Goal: Task Accomplishment & Management: Manage account settings

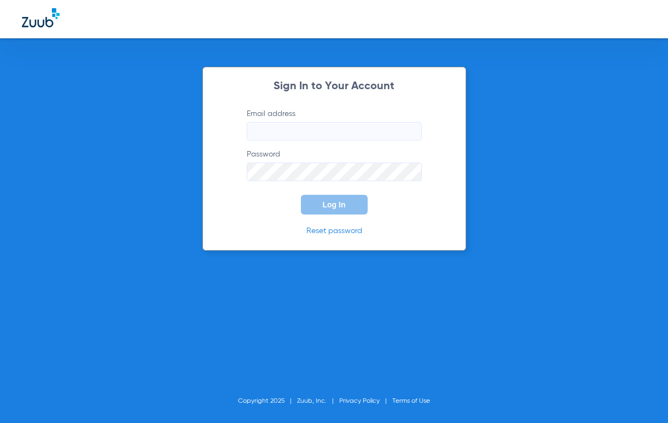
drag, startPoint x: 0, startPoint y: 0, endPoint x: 305, endPoint y: 137, distance: 334.3
click at [305, 137] on input "Email address" at bounding box center [334, 131] width 175 height 19
type input "[EMAIL_ADDRESS][DOMAIN_NAME]"
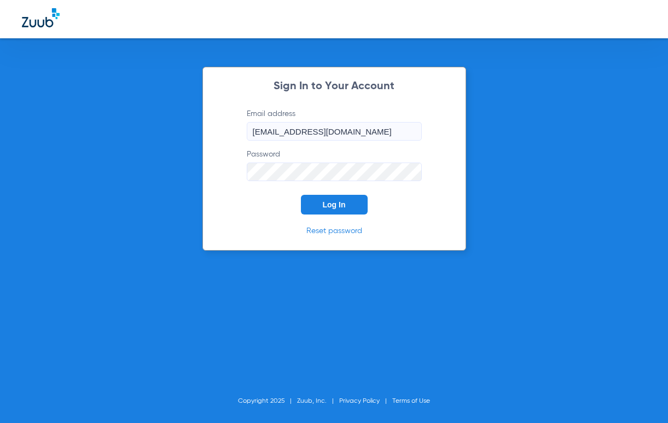
click at [340, 204] on span "Log In" at bounding box center [334, 204] width 23 height 9
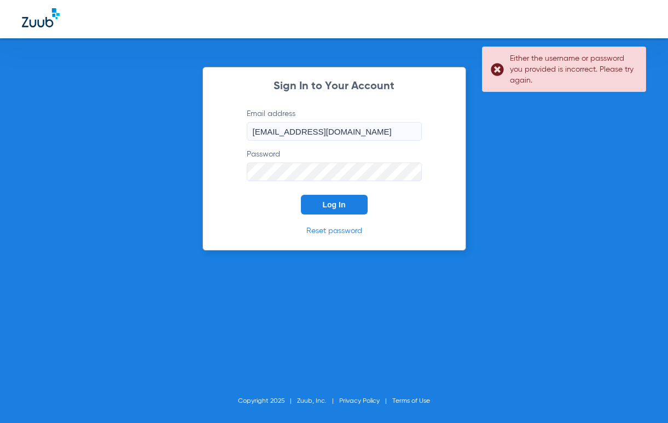
click at [196, 185] on div "Sign In to Your Account Email address [EMAIL_ADDRESS][DOMAIN_NAME] Password Log…" at bounding box center [334, 211] width 668 height 423
click at [301, 195] on button "Log In" at bounding box center [334, 205] width 67 height 20
click at [331, 231] on link "Reset password" at bounding box center [334, 231] width 56 height 8
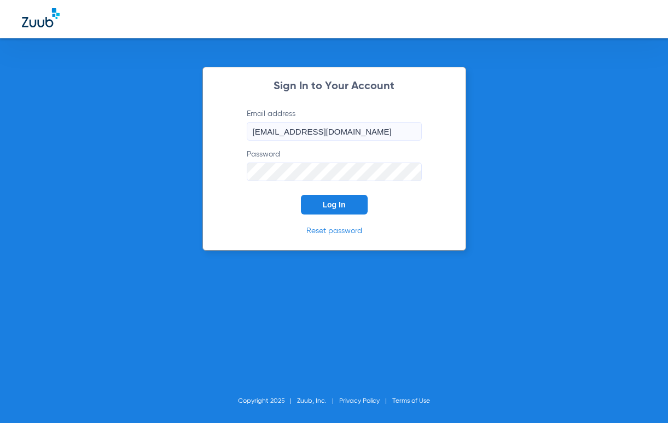
click at [190, 170] on div "Sign In to Your Account Email address [EMAIL_ADDRESS][DOMAIN_NAME] Password Log…" at bounding box center [334, 211] width 668 height 423
click at [301, 195] on button "Log In" at bounding box center [334, 205] width 67 height 20
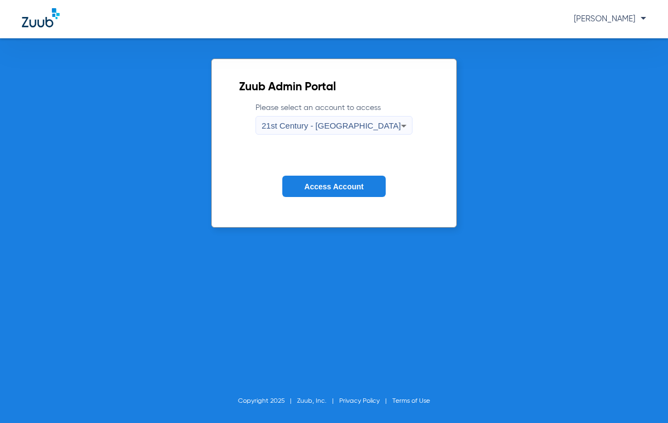
click at [377, 122] on div "21st Century - [GEOGRAPHIC_DATA]" at bounding box center [330, 125] width 139 height 19
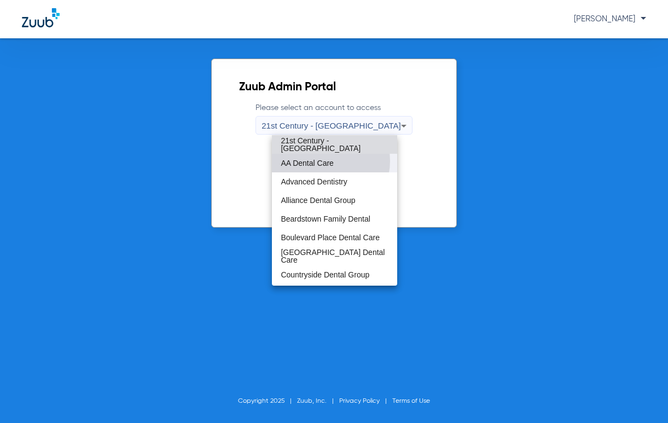
click at [326, 161] on span "AA Dental Care" at bounding box center [306, 163] width 53 height 8
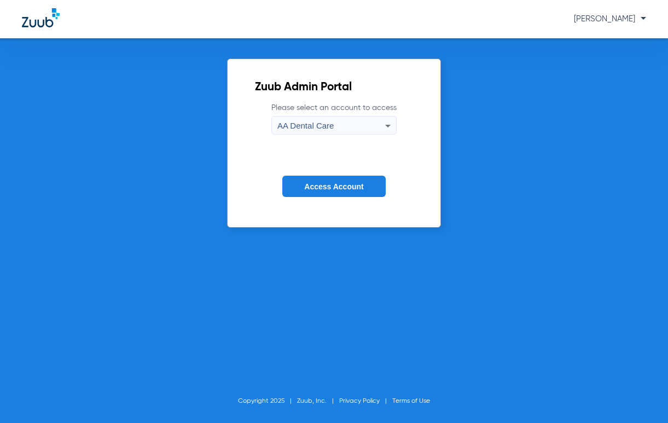
click at [347, 183] on span "Access Account" at bounding box center [333, 186] width 59 height 9
